Goal: Transaction & Acquisition: Purchase product/service

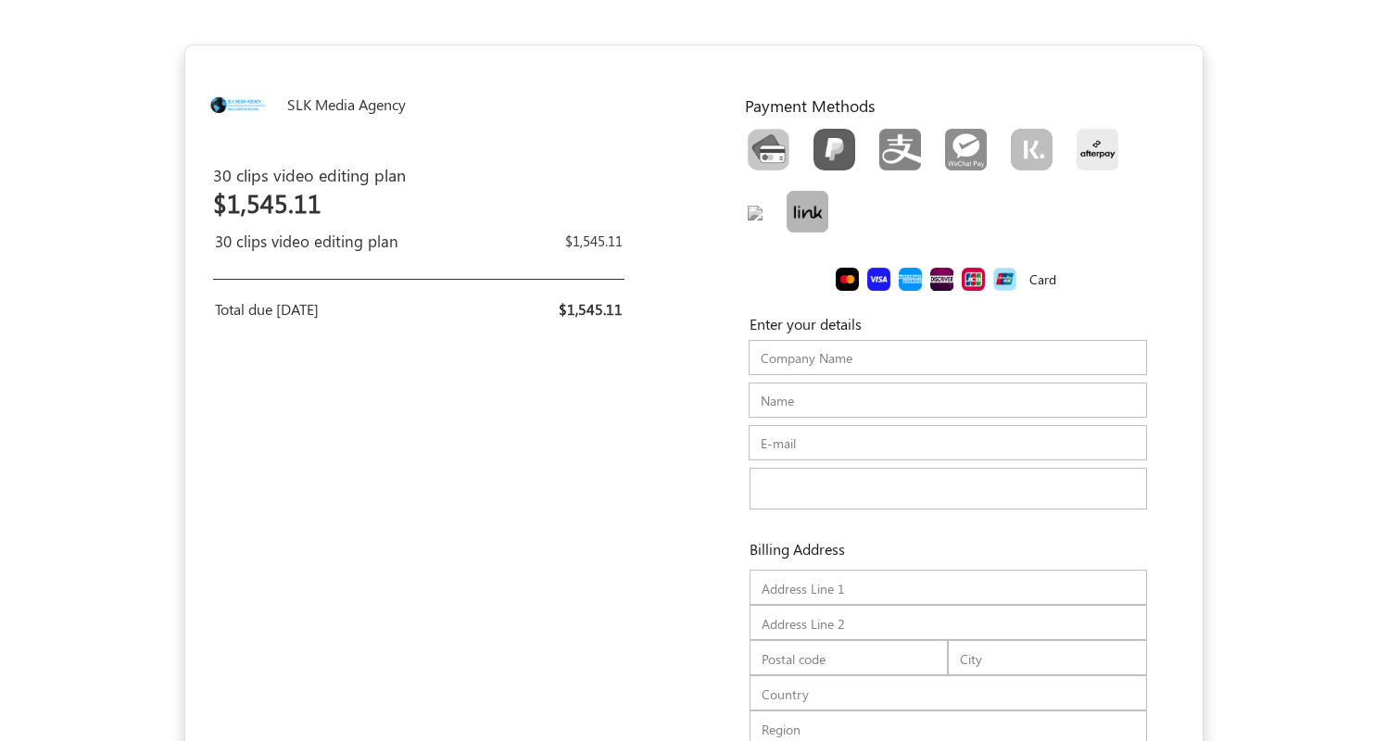
click at [495, 397] on div "SLK Media Agency USD USD GBP EUR EN ES NL 30 clips video editing plan 30 clips …" at bounding box center [439, 464] width 509 height 839
click at [246, 490] on div "SLK Media Agency USD USD GBP EUR EN ES NL 30 clips video editing plan 30 clips …" at bounding box center [439, 464] width 509 height 839
